Goal: Information Seeking & Learning: Find specific page/section

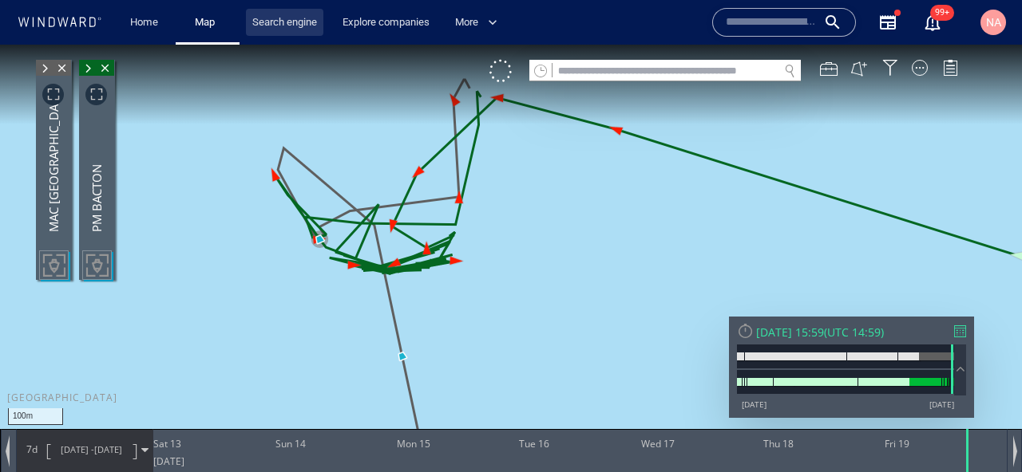
click at [264, 30] on link "Search engine" at bounding box center [284, 23] width 77 height 28
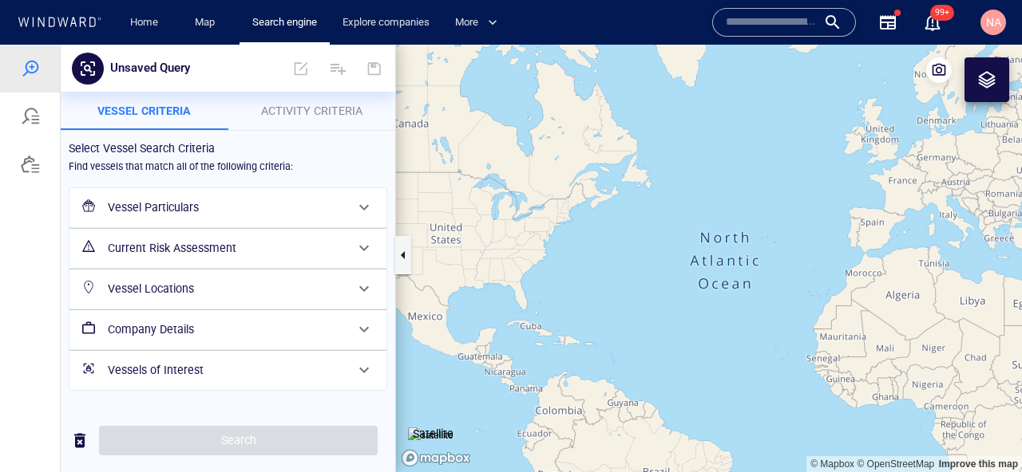
click at [214, 211] on h6 "Vessel Particulars" at bounding box center [226, 208] width 237 height 20
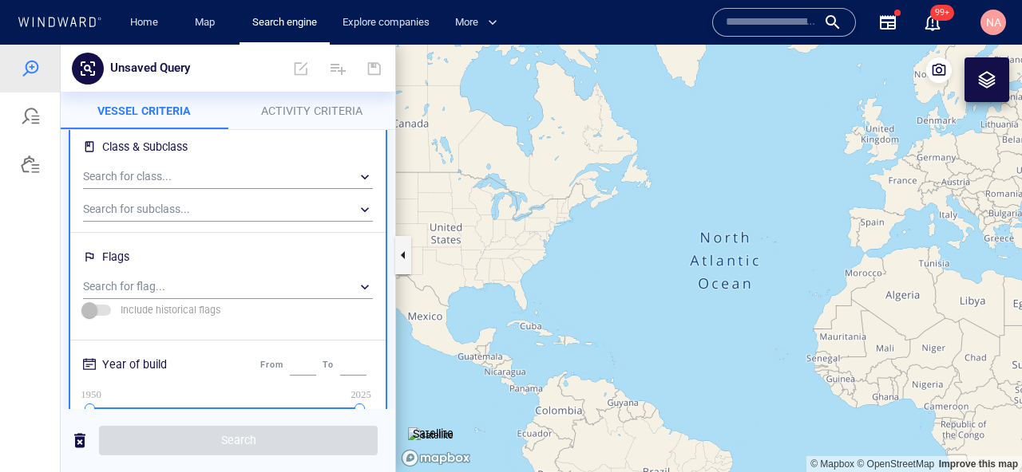
scroll to position [113, 0]
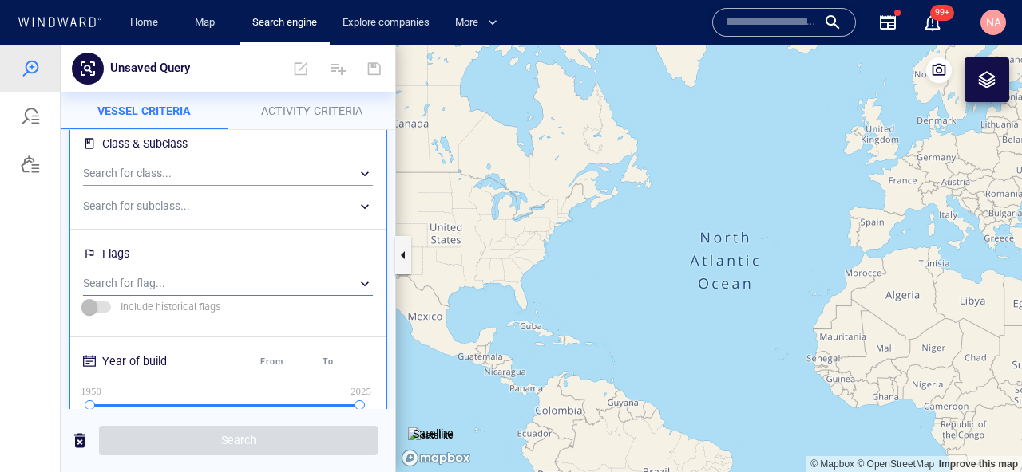
click at [188, 288] on div "​" at bounding box center [228, 284] width 290 height 24
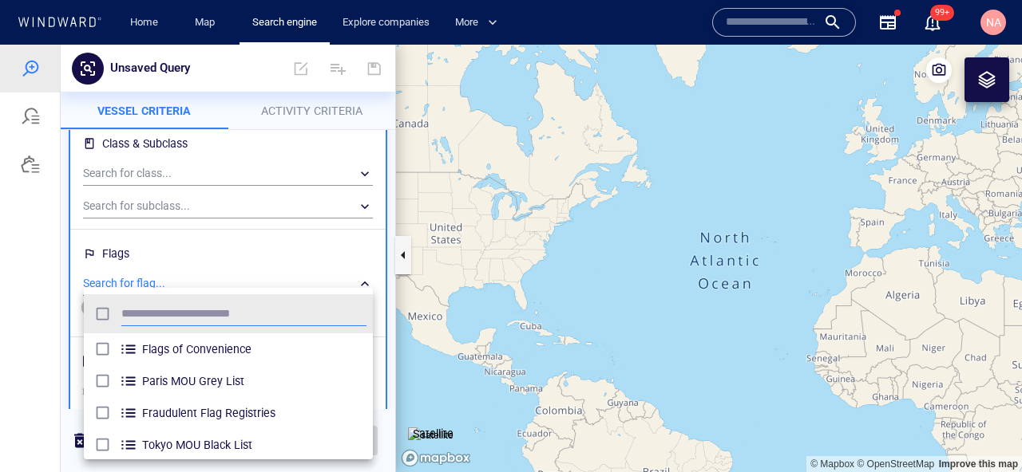
scroll to position [159, 289]
click at [388, 401] on div at bounding box center [511, 259] width 1022 height 428
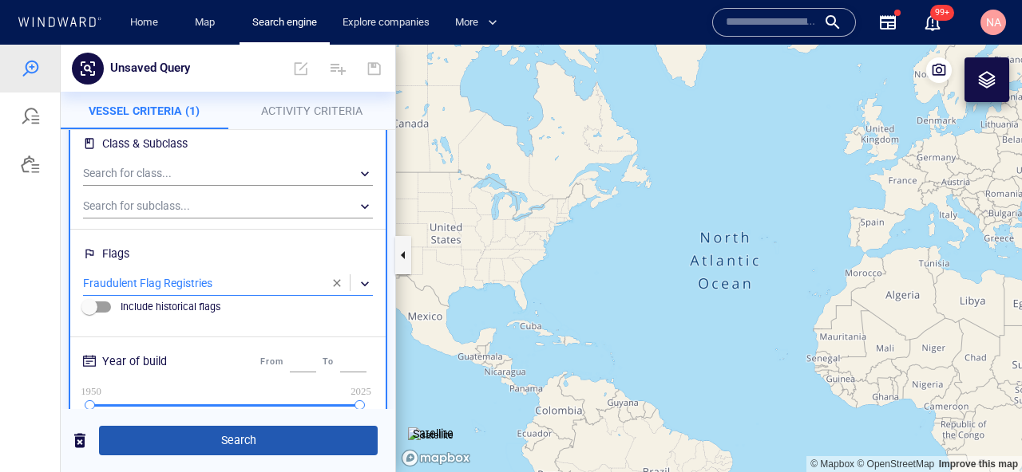
click at [343, 449] on span "Search" at bounding box center [238, 441] width 253 height 20
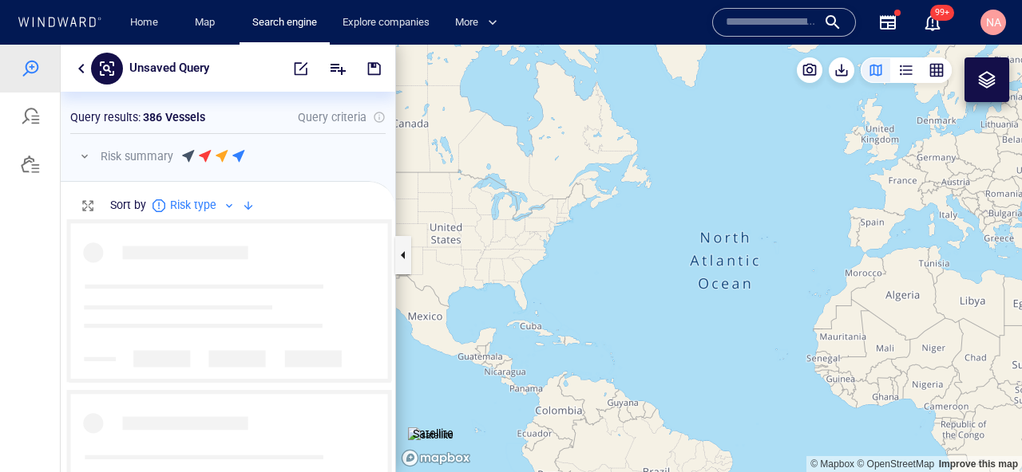
scroll to position [253, 334]
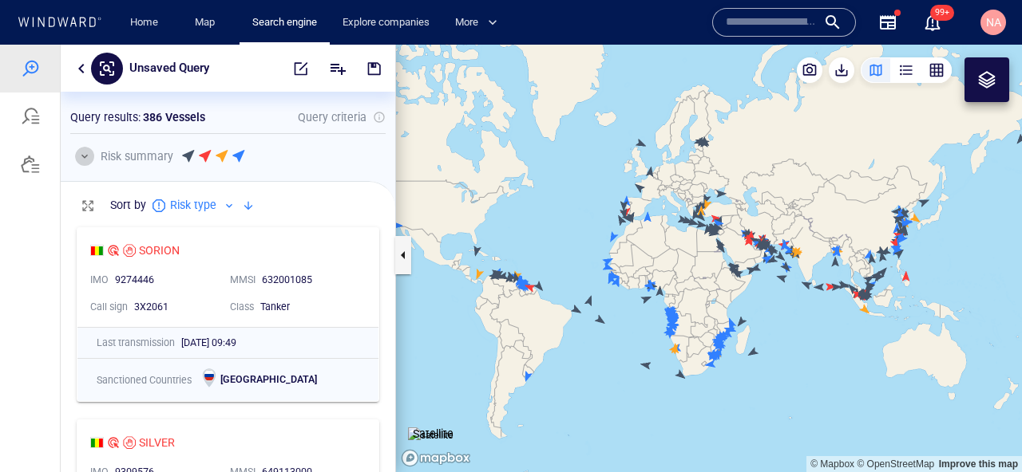
click at [89, 156] on button "button" at bounding box center [84, 156] width 19 height 19
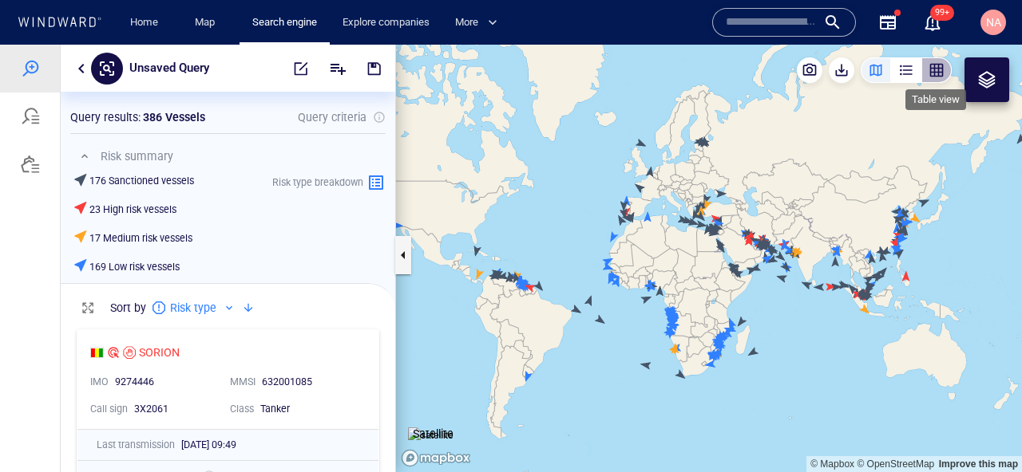
click at [936, 70] on div "button" at bounding box center [936, 70] width 16 height 16
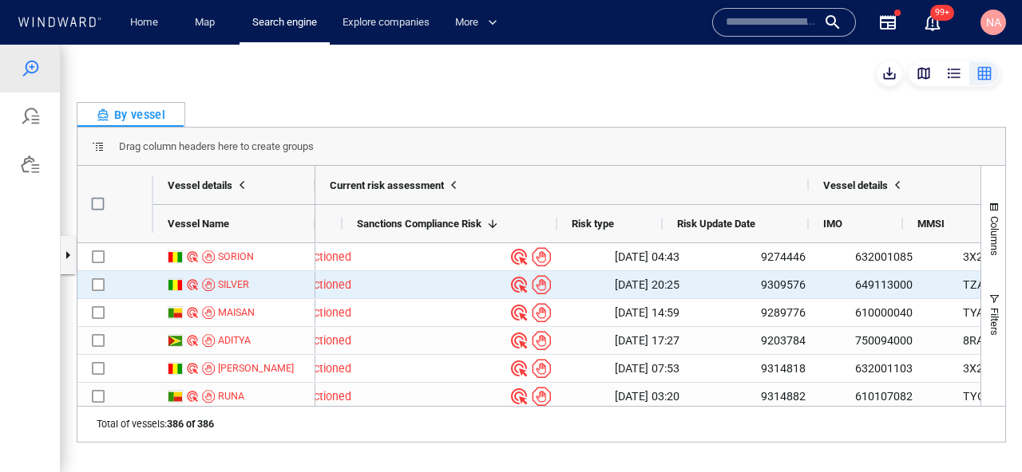
scroll to position [0, 0]
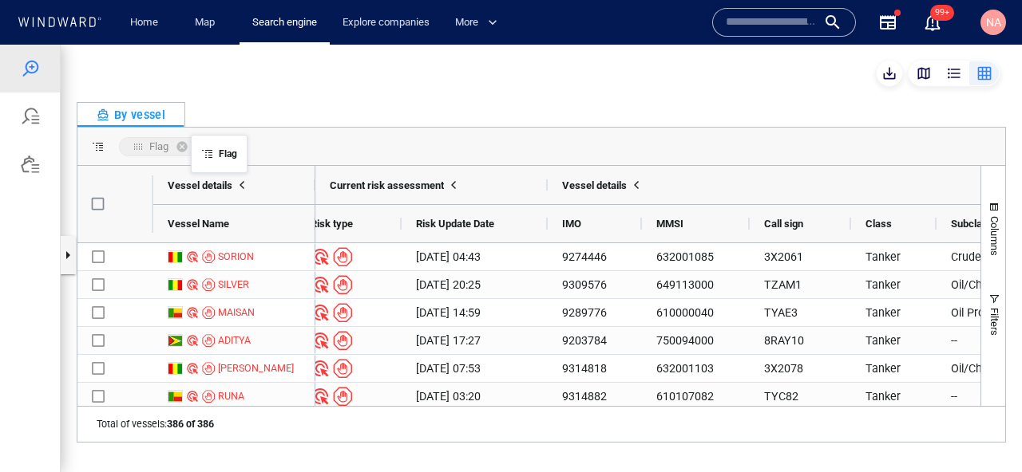
drag, startPoint x: 885, startPoint y: 226, endPoint x: 198, endPoint y: 145, distance: 691.8
